Goal: Book appointment/travel/reservation

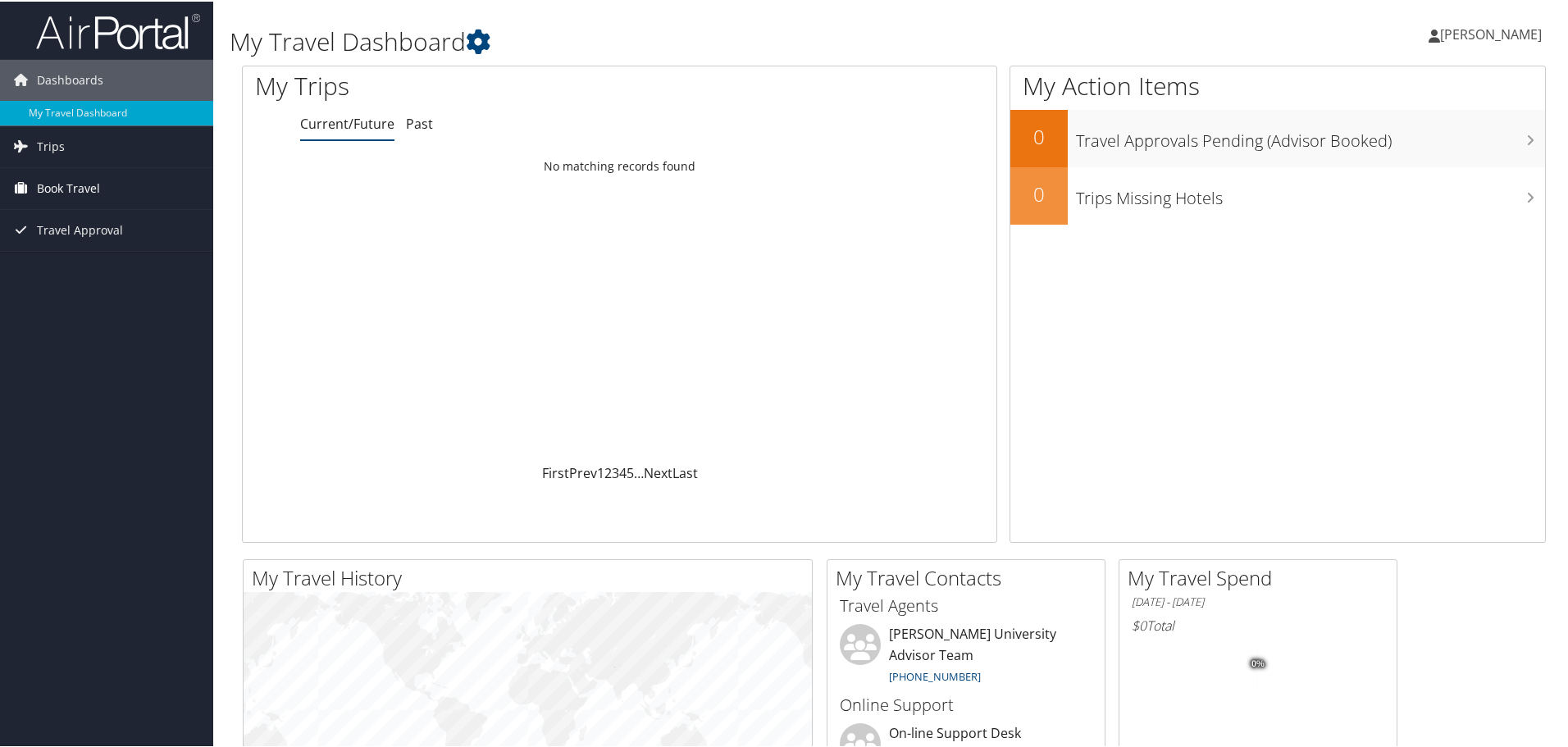
click at [97, 186] on span "Book Travel" at bounding box center [68, 187] width 63 height 41
click at [87, 238] on link "Book/Manage Online Trips" at bounding box center [107, 244] width 213 height 24
